Goal: Book appointment/travel/reservation

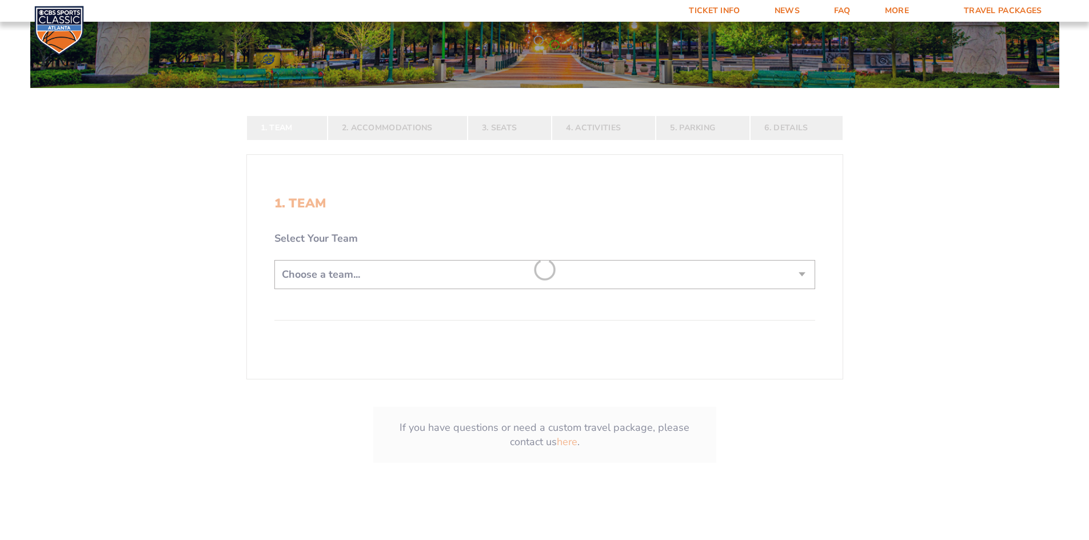
scroll to position [201, 0]
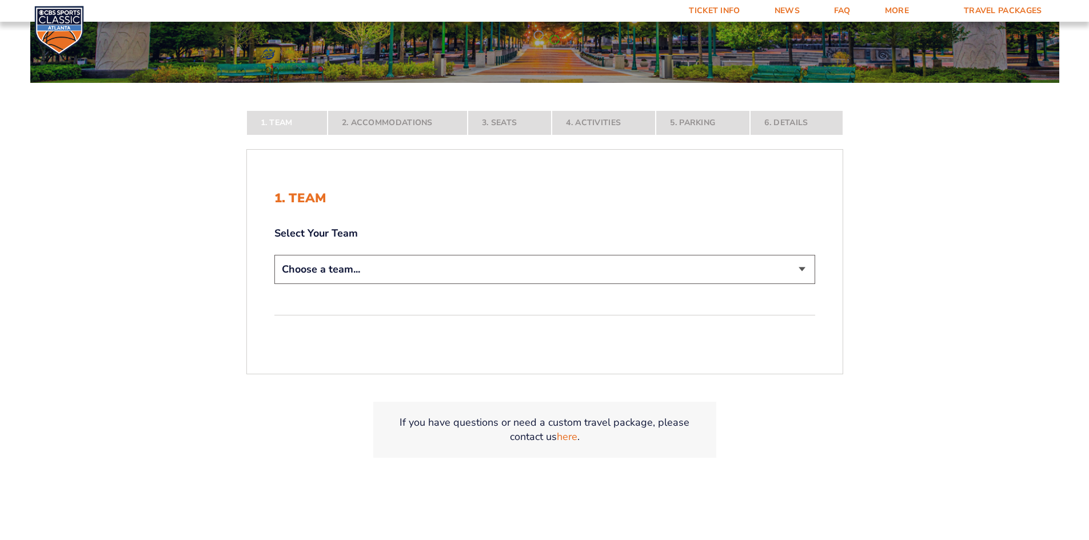
click at [797, 269] on select "Choose a team... [US_STATE] Wildcats [US_STATE] State Buckeyes [US_STATE] Tar H…" at bounding box center [544, 269] width 541 height 29
select select "12756"
click at [274, 284] on select "Choose a team... [US_STATE] Wildcats [US_STATE] State Buckeyes [US_STATE] Tar H…" at bounding box center [544, 269] width 541 height 29
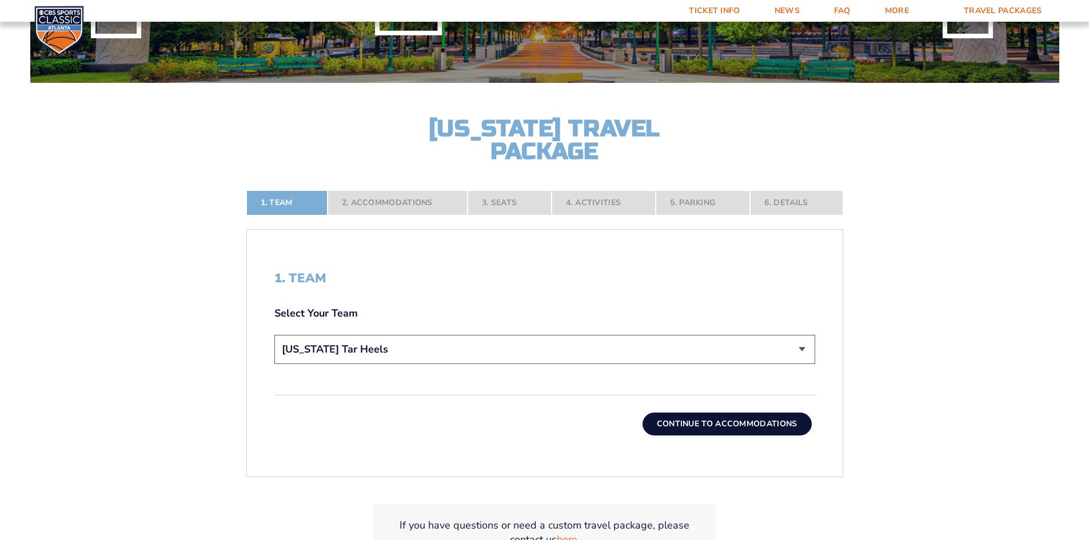
click at [760, 424] on button "Continue To Accommodations" at bounding box center [727, 424] width 169 height 23
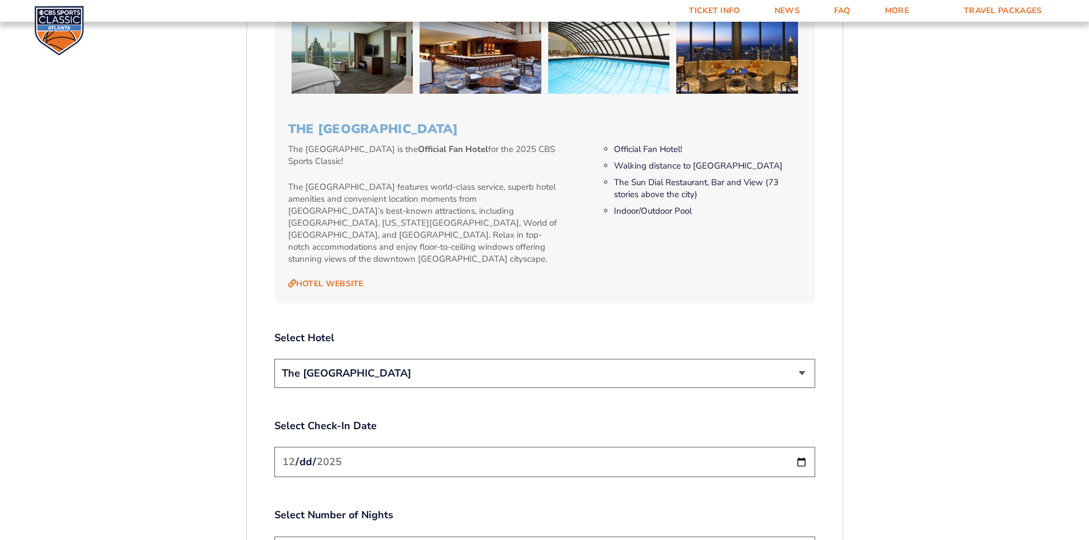
scroll to position [1163, 0]
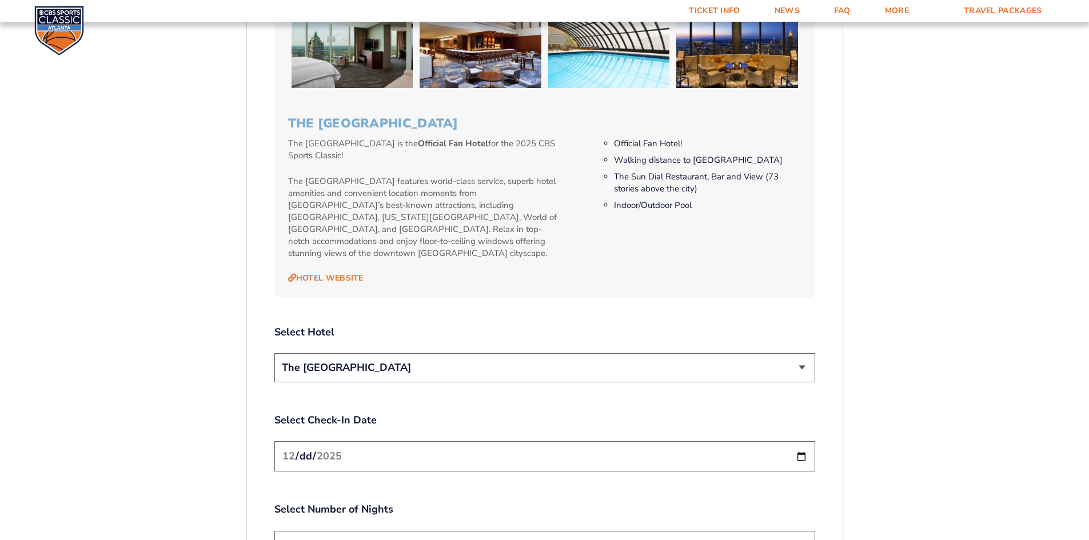
click at [802, 531] on select "2 Nights 3 Nights" at bounding box center [544, 545] width 541 height 29
select select "3 Nights"
click at [274, 531] on select "2 Nights 3 Nights" at bounding box center [544, 545] width 541 height 29
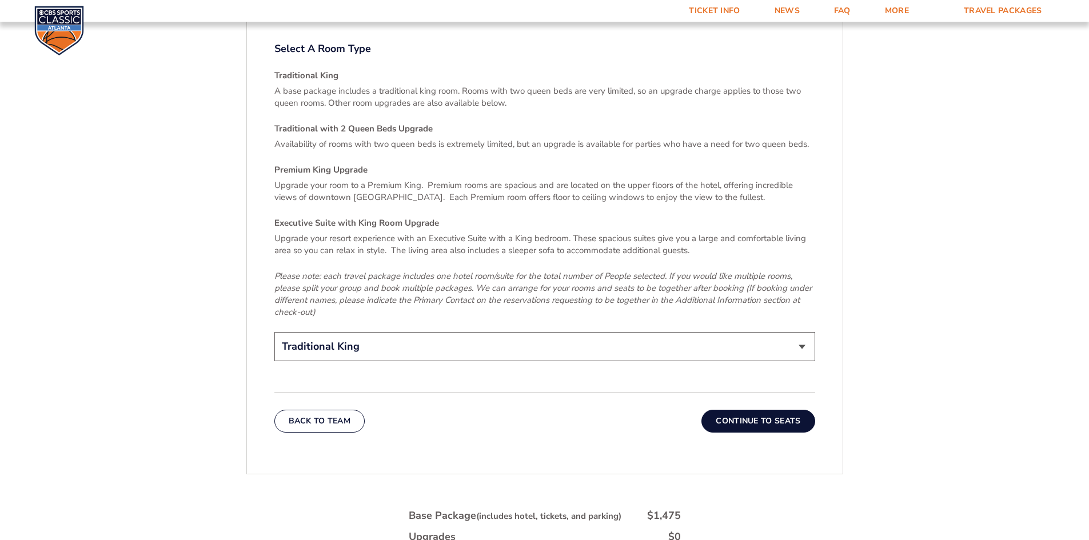
scroll to position [1735, 0]
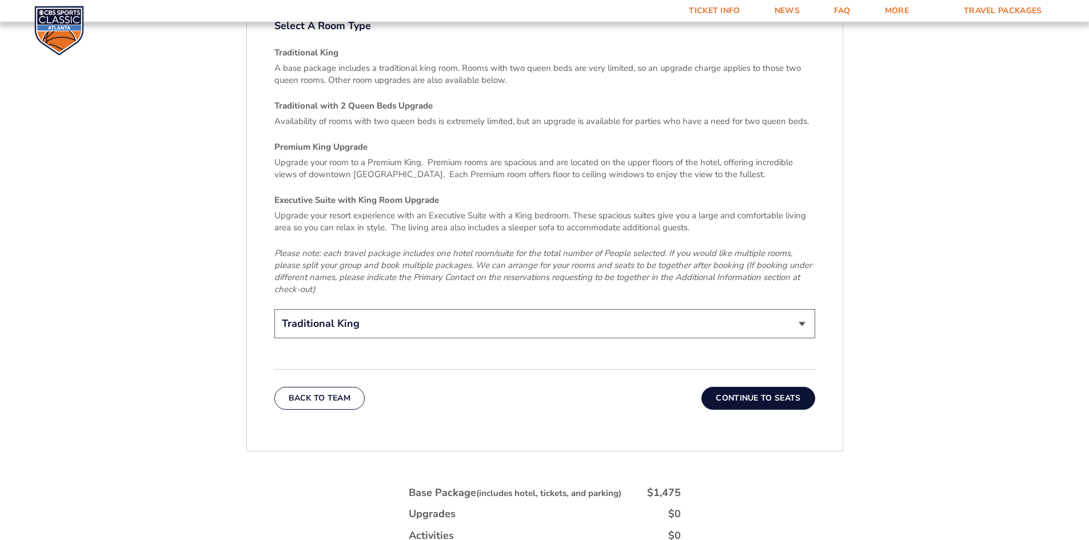
click at [776, 387] on button "Continue To Seats" at bounding box center [757, 398] width 113 height 23
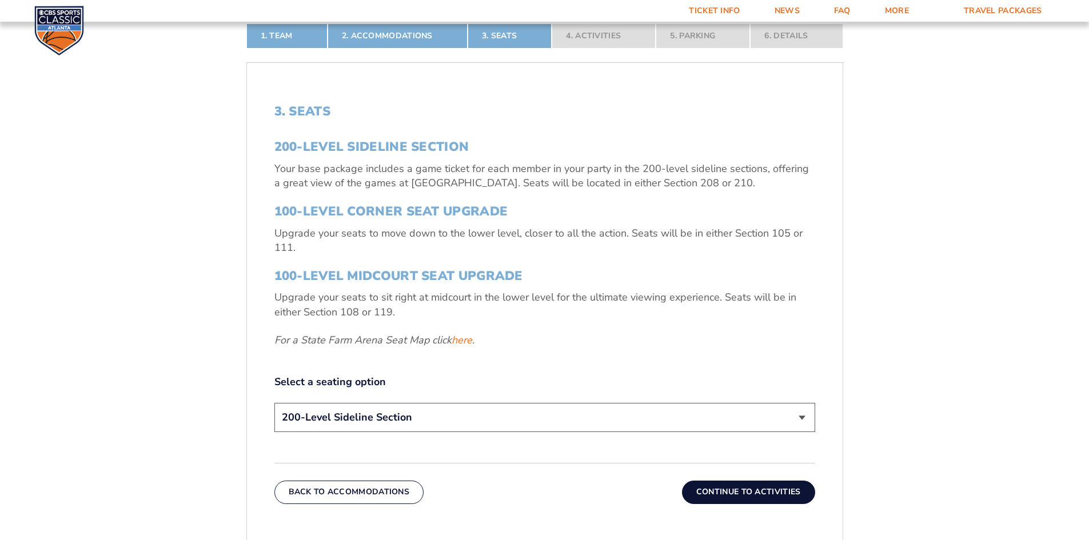
scroll to position [386, 0]
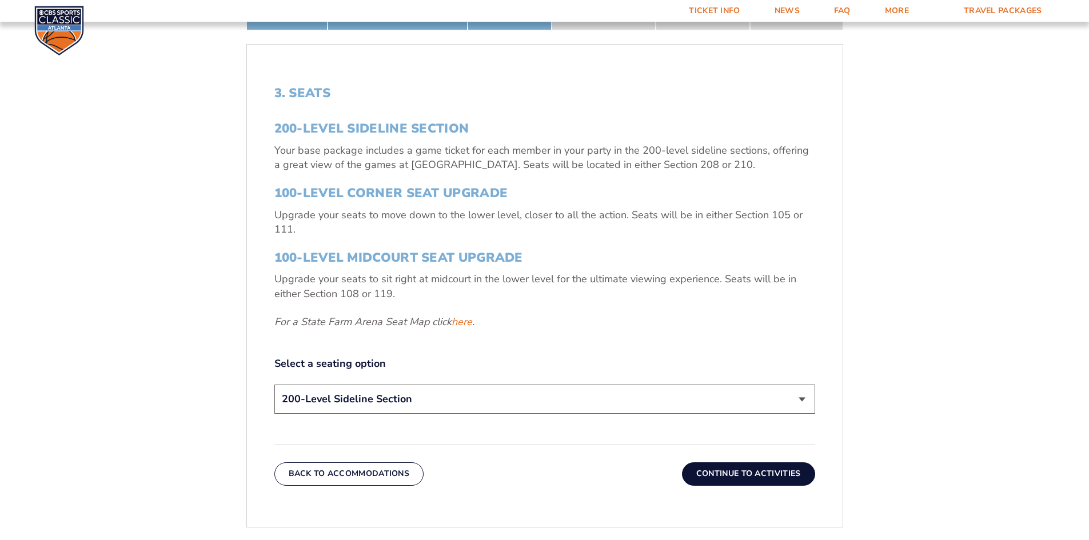
click at [789, 472] on button "Continue To Activities" at bounding box center [748, 474] width 133 height 23
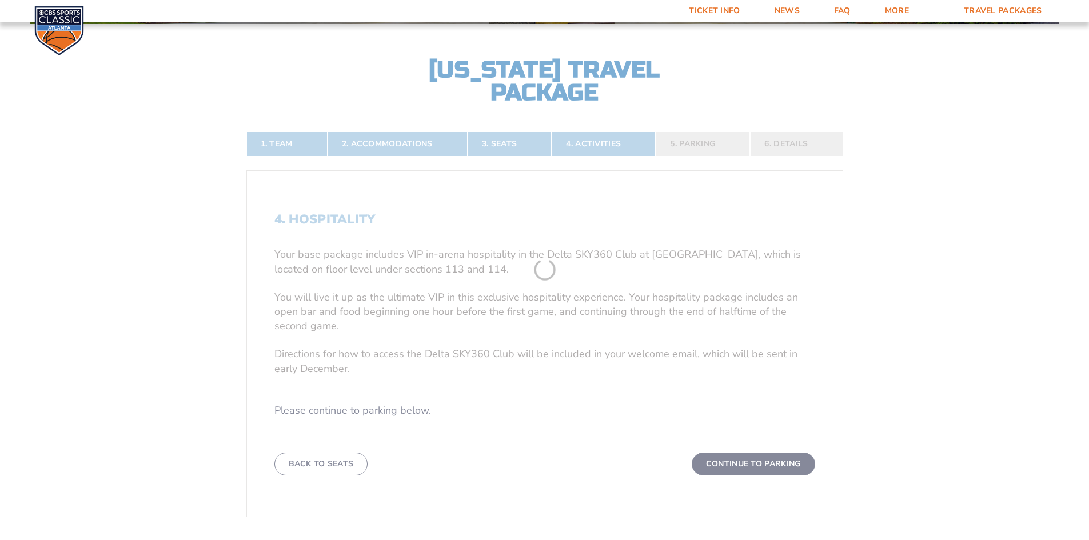
scroll to position [256, 0]
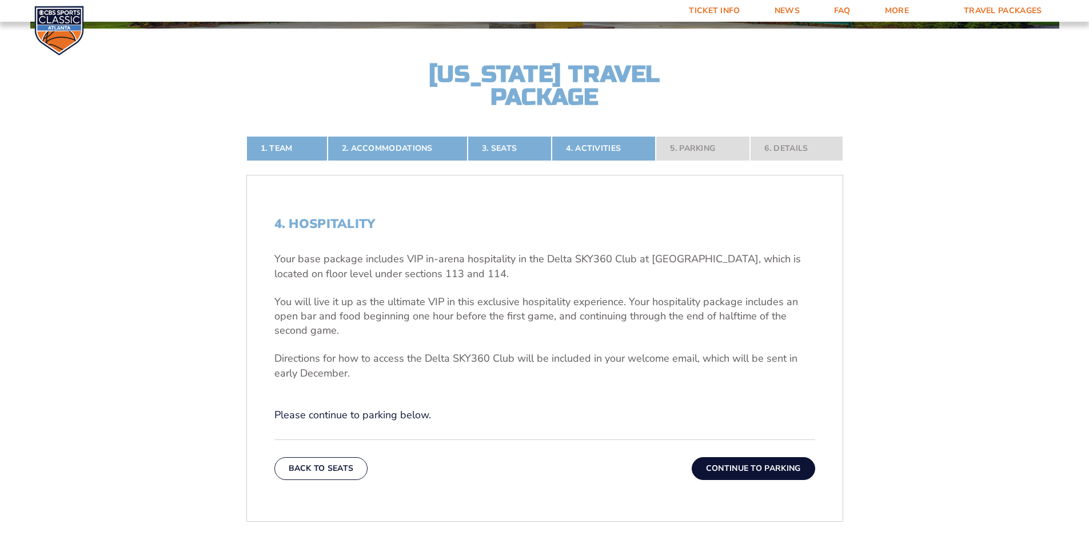
click at [733, 471] on button "Continue To Parking" at bounding box center [753, 468] width 123 height 23
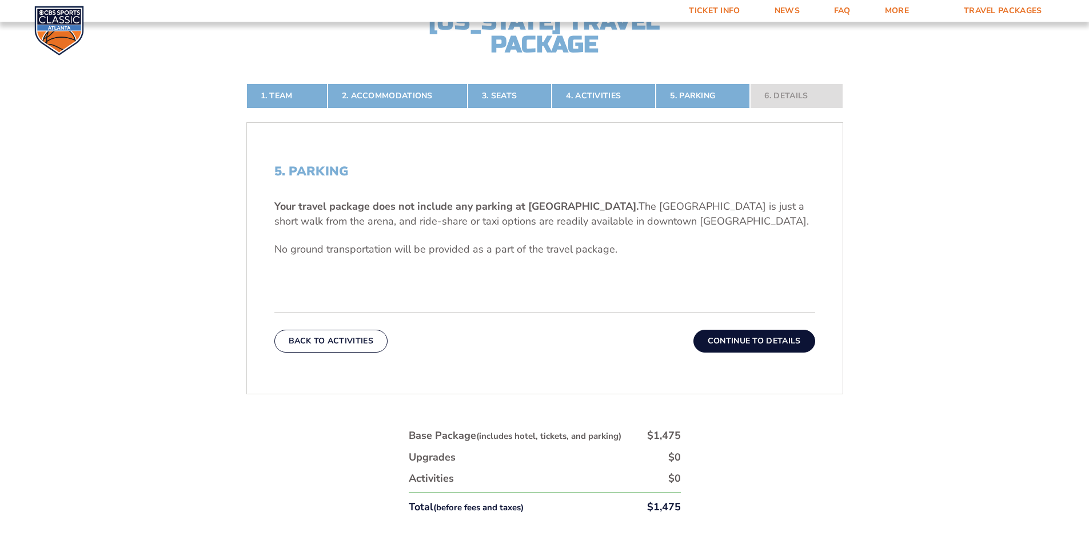
scroll to position [296, 0]
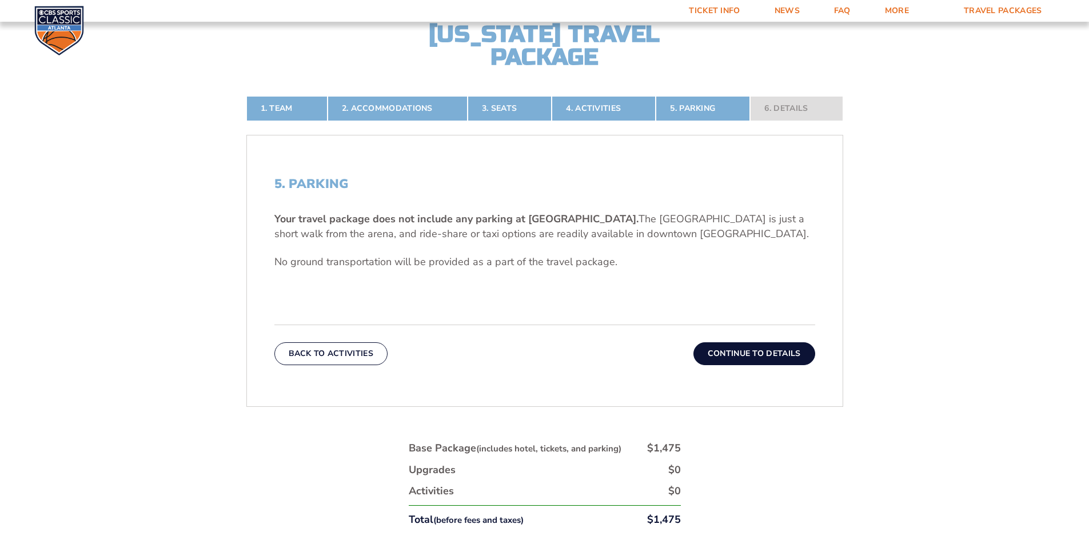
click at [782, 354] on button "Continue To Details" at bounding box center [754, 353] width 122 height 23
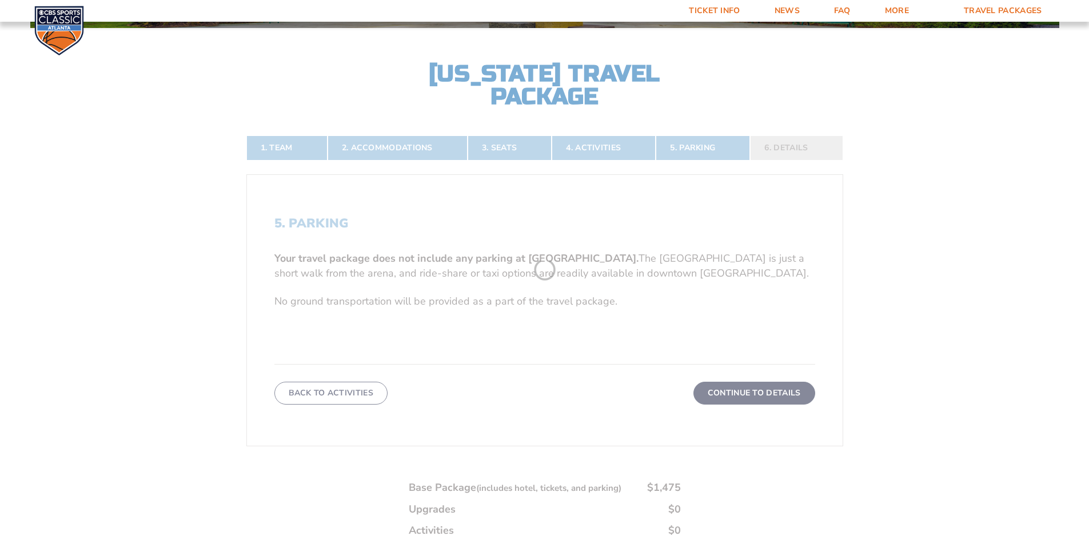
scroll to position [256, 0]
